Goal: Connect with others: Connect with others

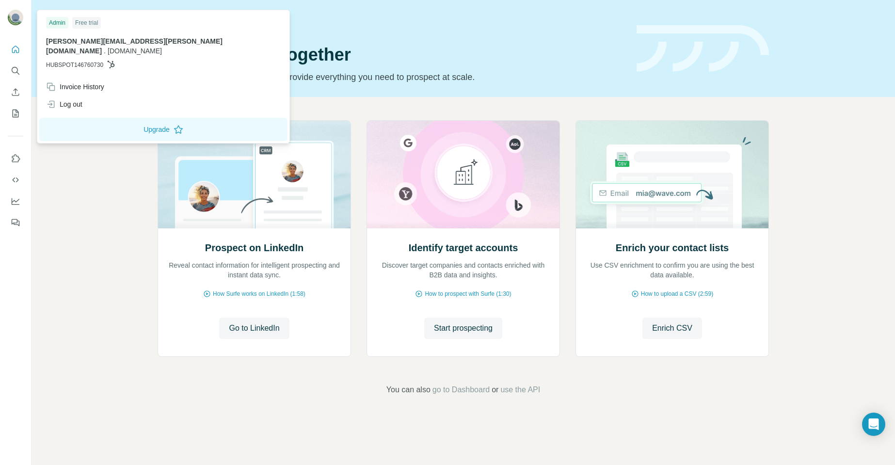
click at [15, 18] on img at bounding box center [16, 18] width 16 height 16
click at [72, 99] on div "Log out" at bounding box center [64, 104] width 36 height 10
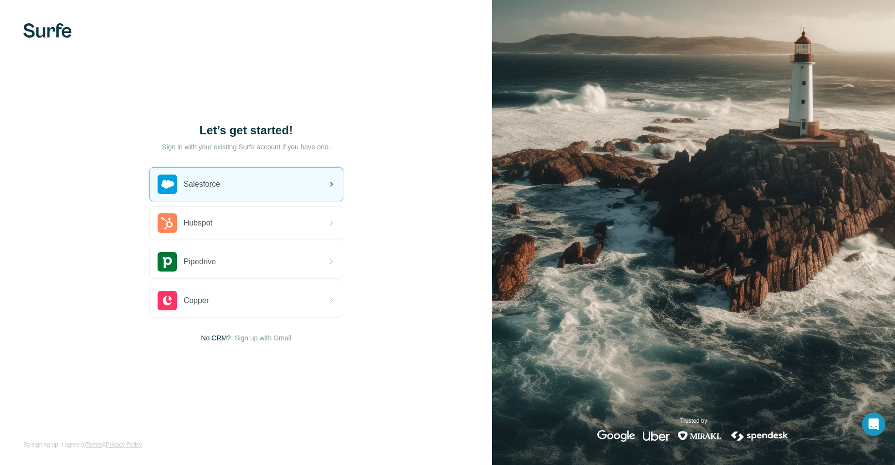
click at [193, 194] on div "Salesforce" at bounding box center [246, 184] width 193 height 33
click at [214, 187] on span "Salesforce" at bounding box center [202, 184] width 37 height 12
click at [222, 194] on div "Salesforce" at bounding box center [246, 184] width 193 height 33
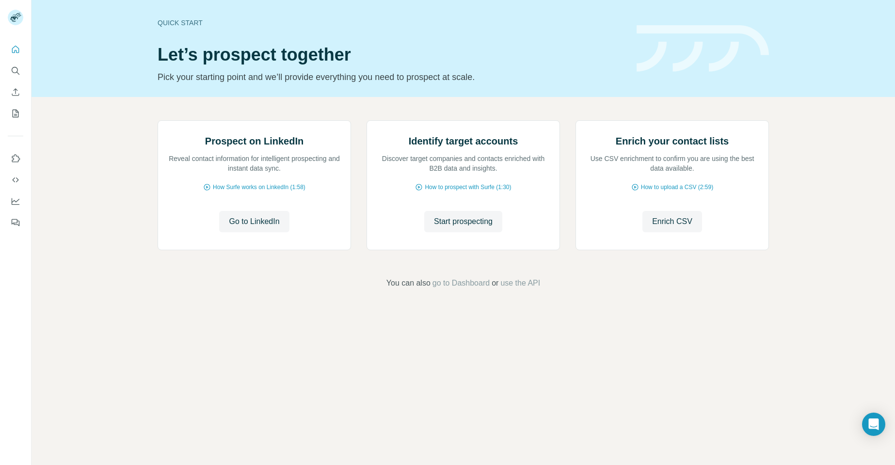
click at [251, 227] on span "Go to LinkedIn" at bounding box center [254, 222] width 50 height 12
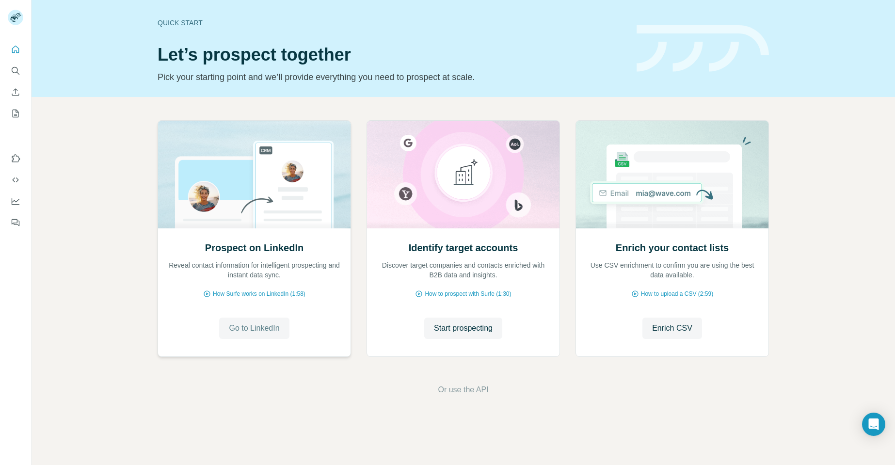
click at [241, 330] on span "Go to LinkedIn" at bounding box center [254, 328] width 50 height 12
